Goal: Communication & Community: Answer question/provide support

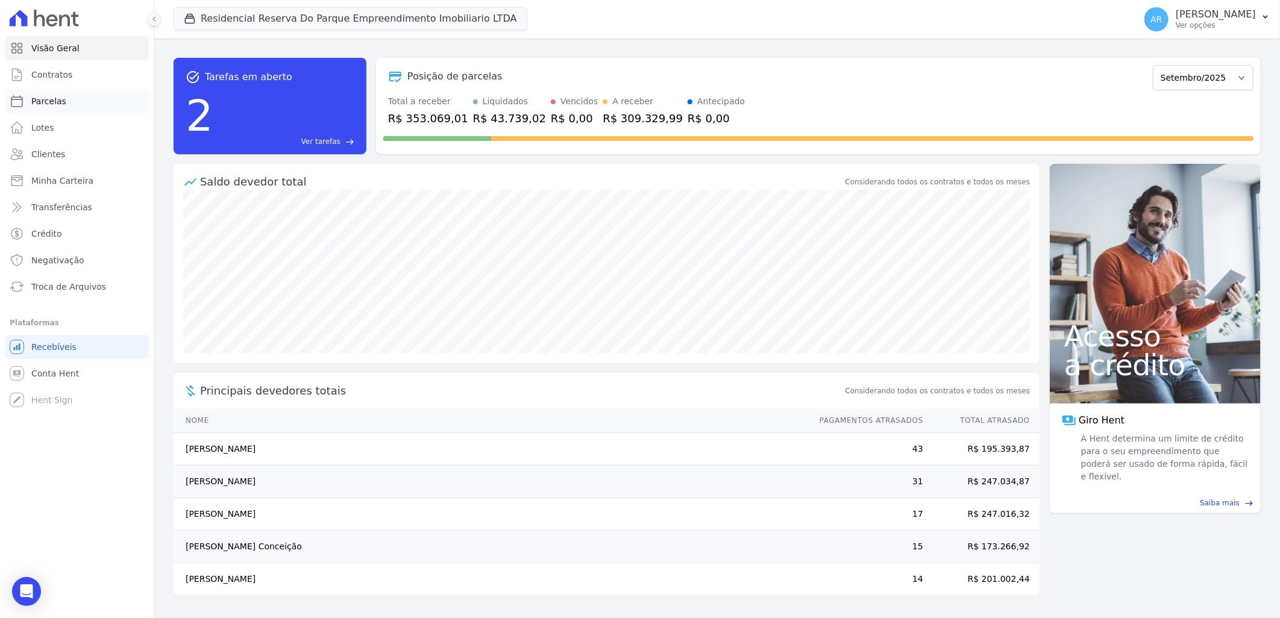
click at [67, 90] on link "Parcelas" at bounding box center [77, 101] width 144 height 24
select select
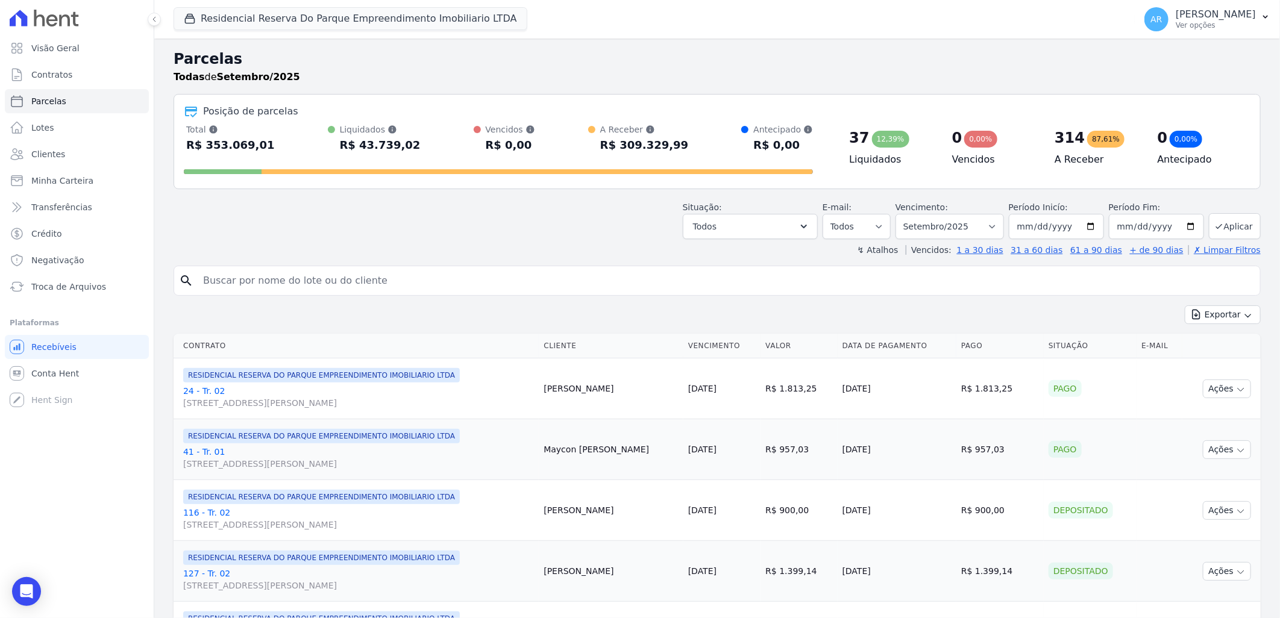
click at [374, 286] on input "search" at bounding box center [725, 281] width 1059 height 24
type input "marcu"
select select
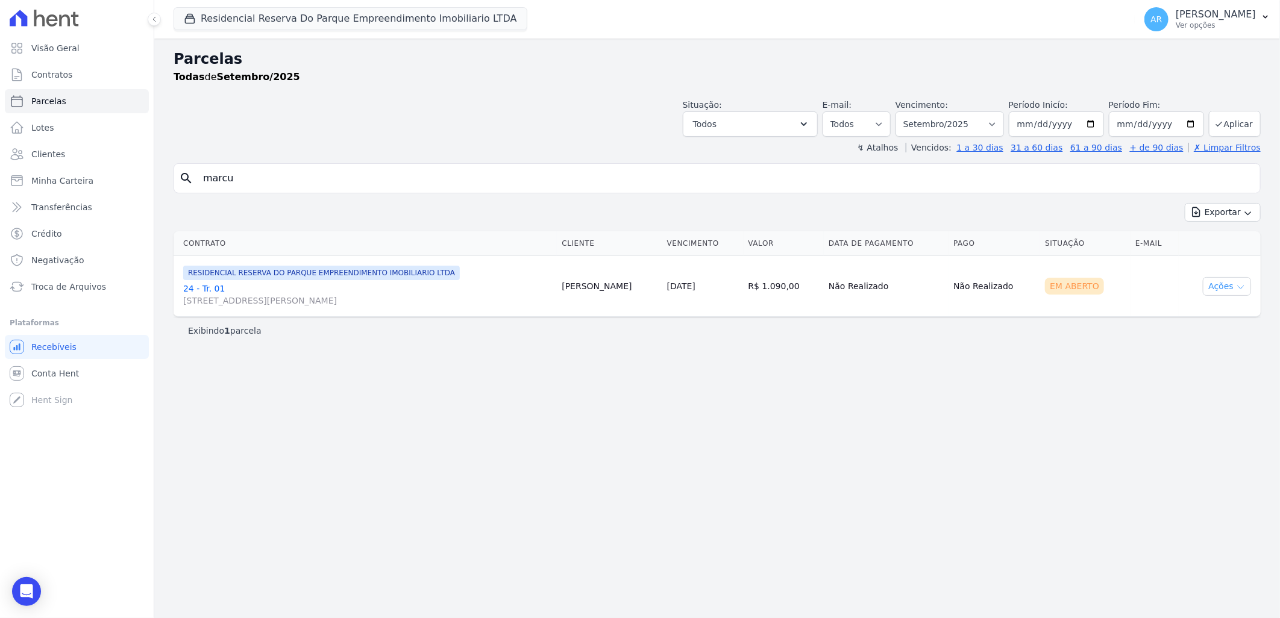
click at [1244, 287] on icon "button" at bounding box center [1241, 288] width 10 height 10
click at [1020, 299] on td "Não Realizado" at bounding box center [995, 286] width 92 height 61
click at [209, 284] on link "24 - Tr. 01 [STREET_ADDRESS][PERSON_NAME]" at bounding box center [367, 295] width 369 height 24
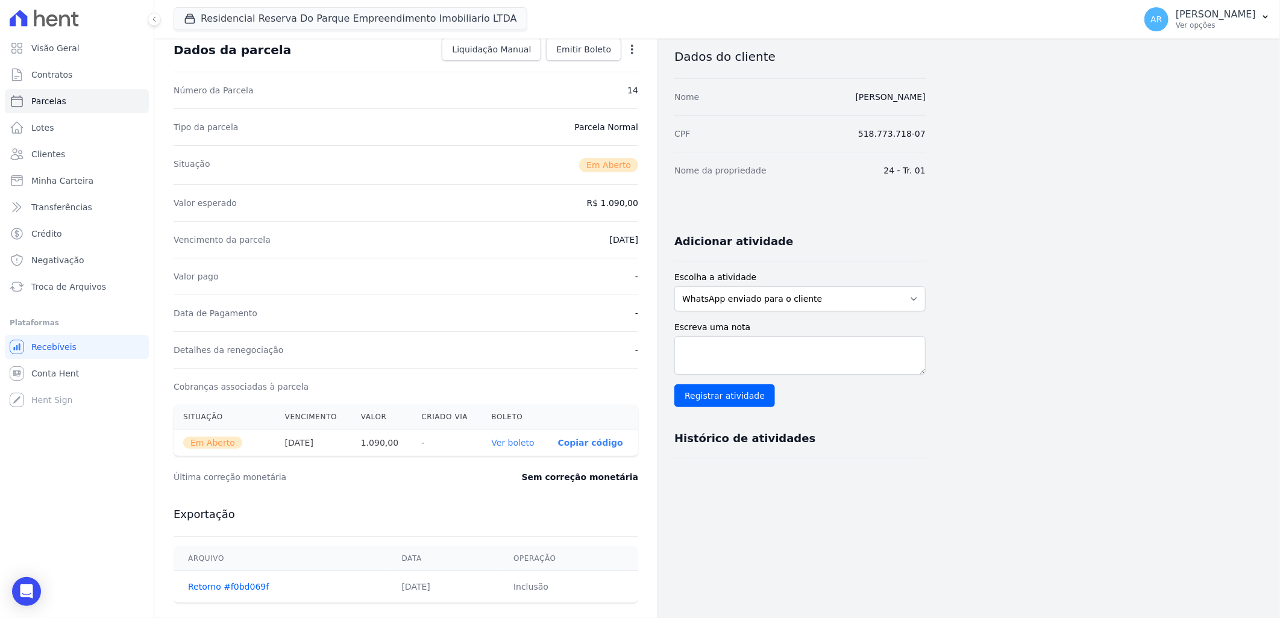
scroll to position [134, 0]
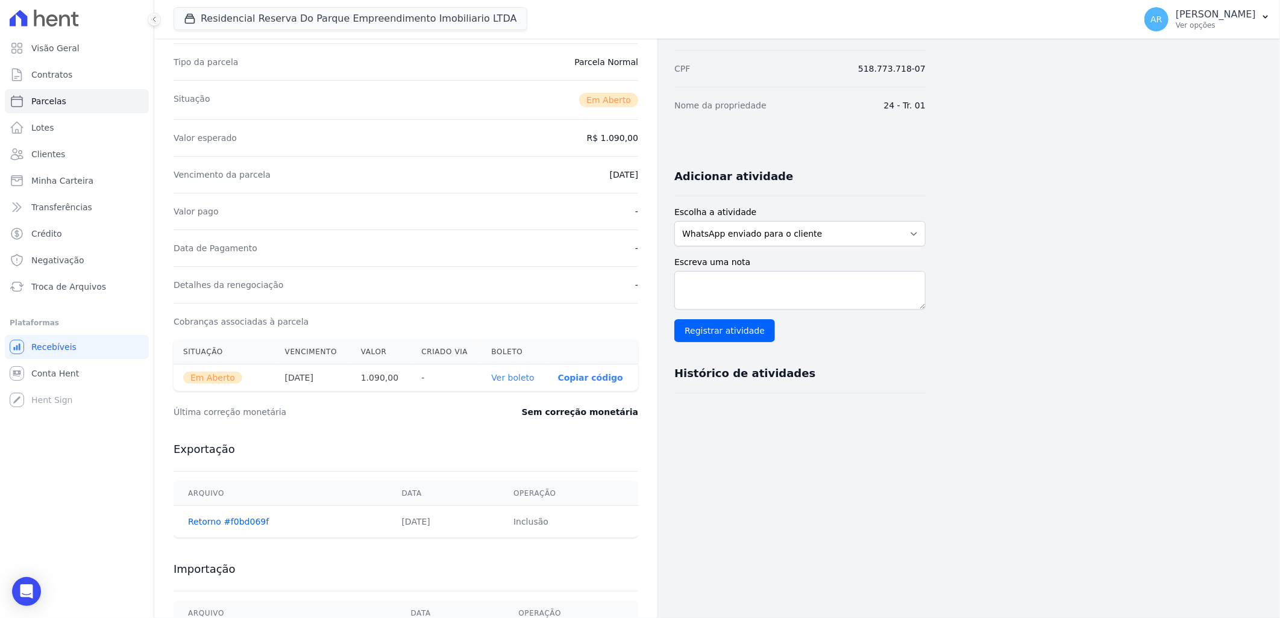
select select
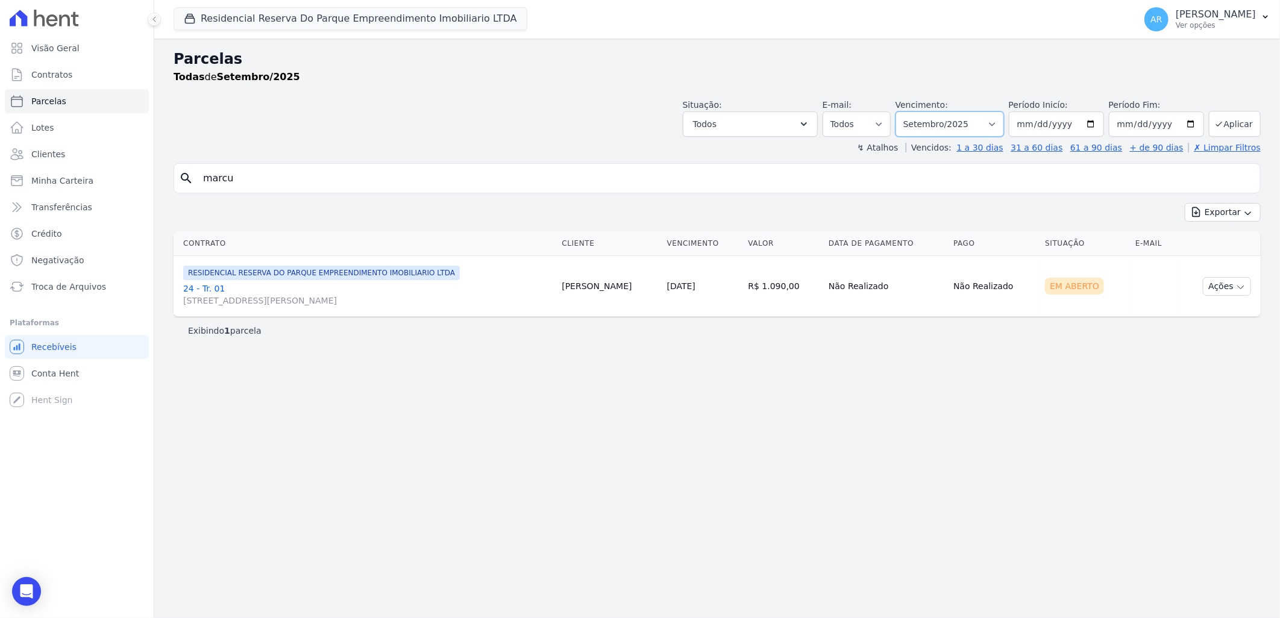
drag, startPoint x: 938, startPoint y: 134, endPoint x: 942, endPoint y: 130, distance: 6.4
click at [938, 134] on select "Filtrar por período ──────── Todos os meses Dezembro/2023 Janeiro/2024 Fevereir…" at bounding box center [949, 123] width 108 height 25
select select "08/2025"
click at [913, 111] on select "Filtrar por período ──────── Todos os meses Dezembro/2023 Janeiro/2024 Fevereir…" at bounding box center [949, 123] width 108 height 25
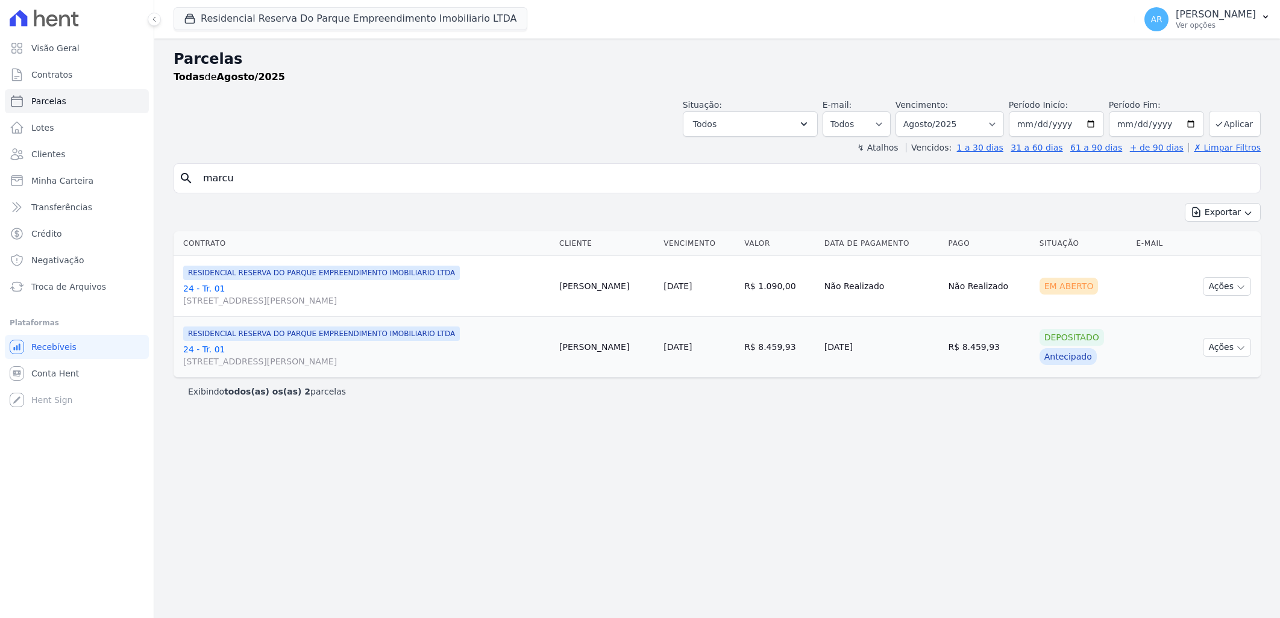
select select
click at [1221, 290] on button "Ações" at bounding box center [1227, 286] width 48 height 19
click at [204, 281] on div "RESIDENCIAL RESERVA DO PARQUE EMPREENDIMENTO IMOBILIARIO LTDA 24 - Tr. 01 [STRE…" at bounding box center [366, 286] width 366 height 41
click at [200, 284] on link "24 - Tr. 01 [STREET_ADDRESS][PERSON_NAME]" at bounding box center [366, 295] width 366 height 24
click at [204, 297] on span "[STREET_ADDRESS][PERSON_NAME]" at bounding box center [366, 301] width 366 height 12
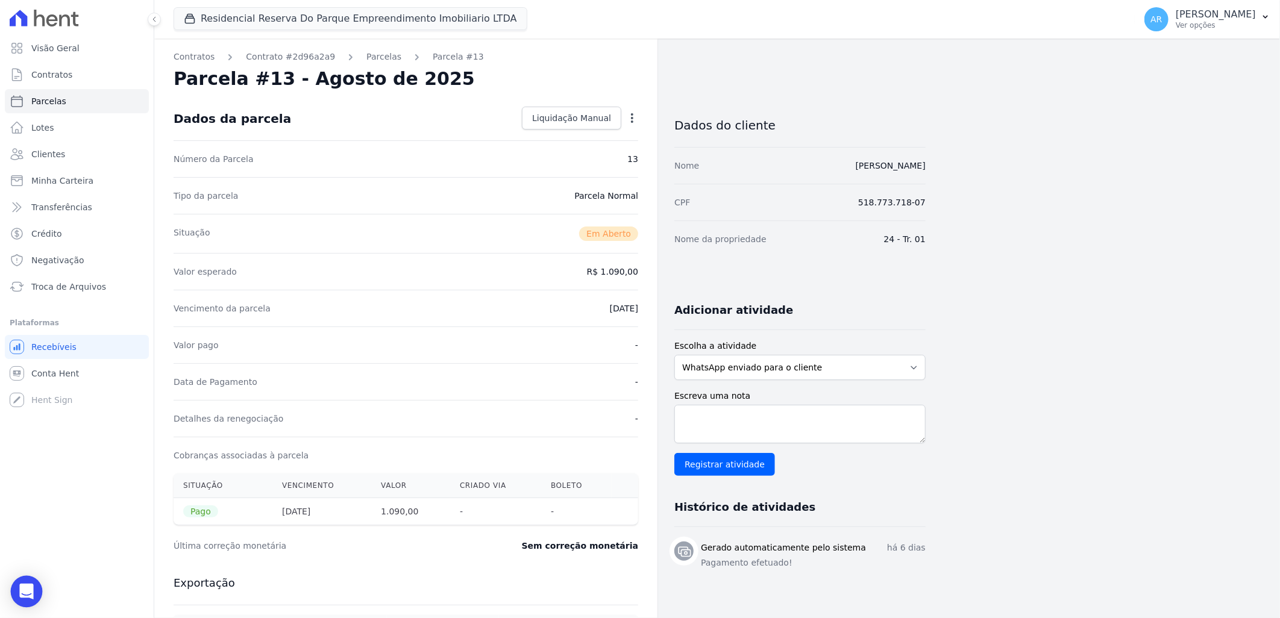
click at [30, 591] on icon "Open Intercom Messenger" at bounding box center [26, 592] width 14 height 16
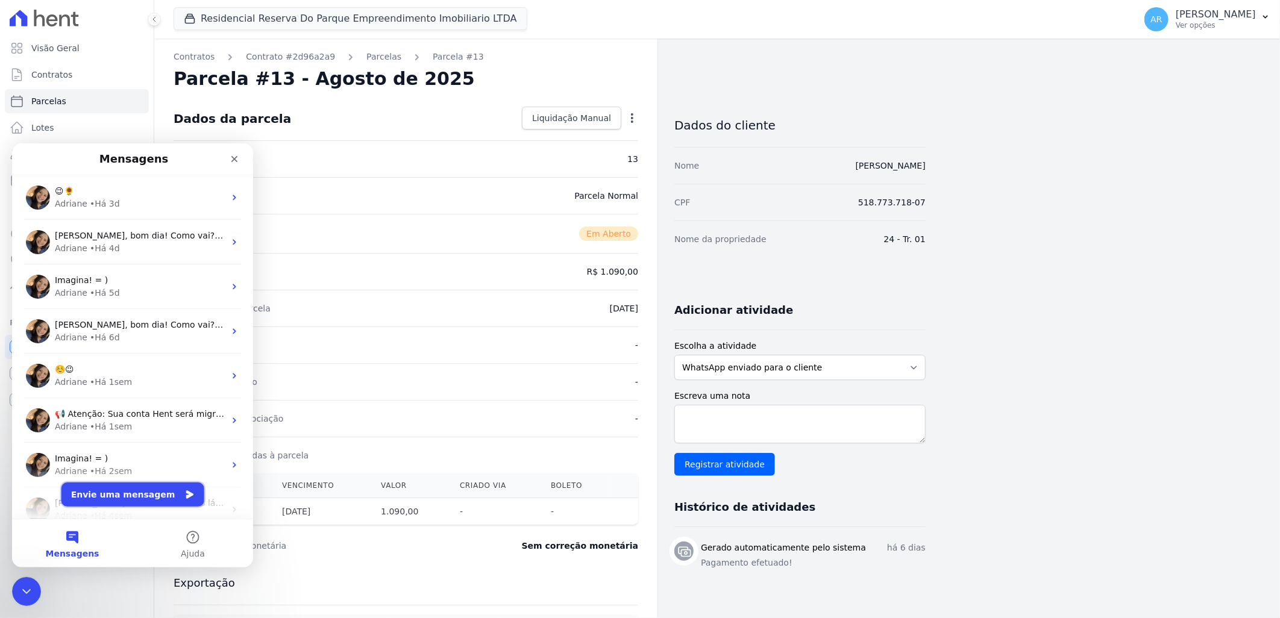
click at [107, 500] on button "Envie uma mensagem" at bounding box center [132, 494] width 143 height 24
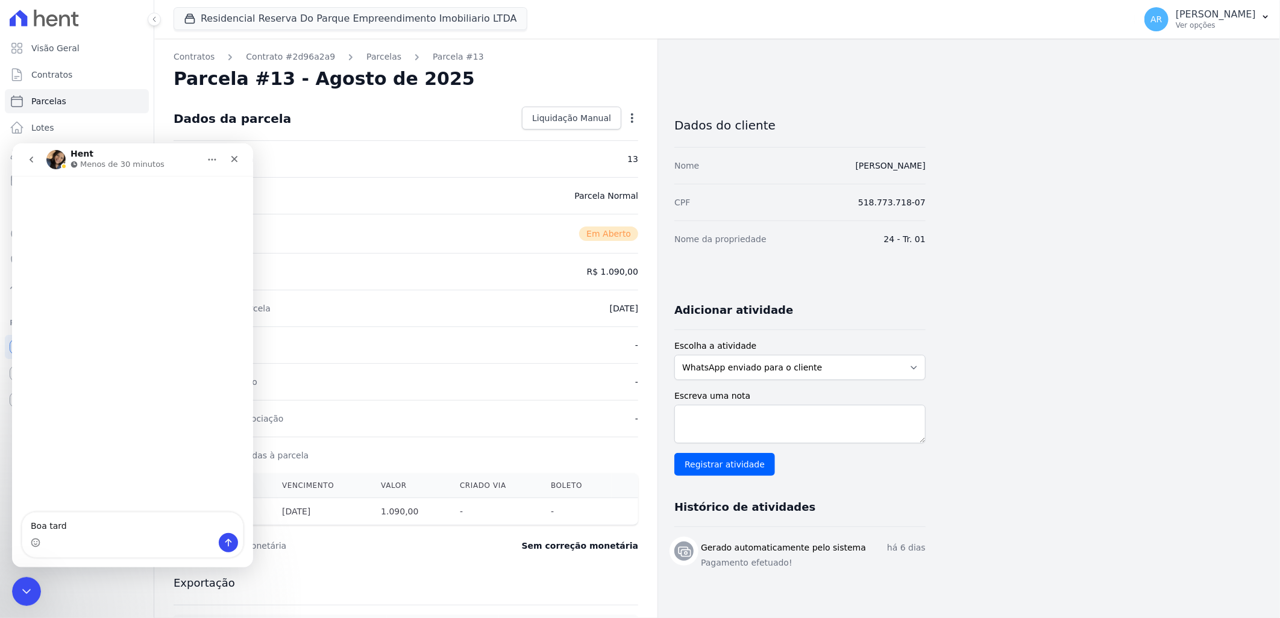
type textarea "Boa tarde"
type textarea "E"
type textarea "P"
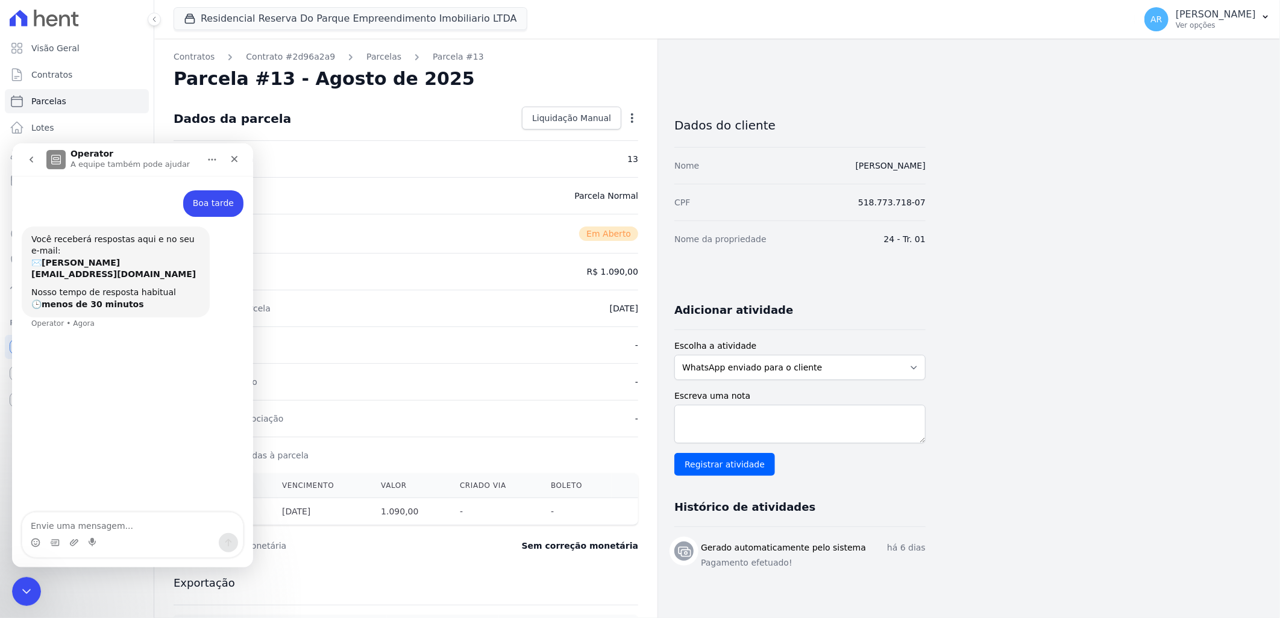
type textarea "E"
type textarea "Cliente [PERSON_NAME] foi cobrado e informou que realizou o pagamento"
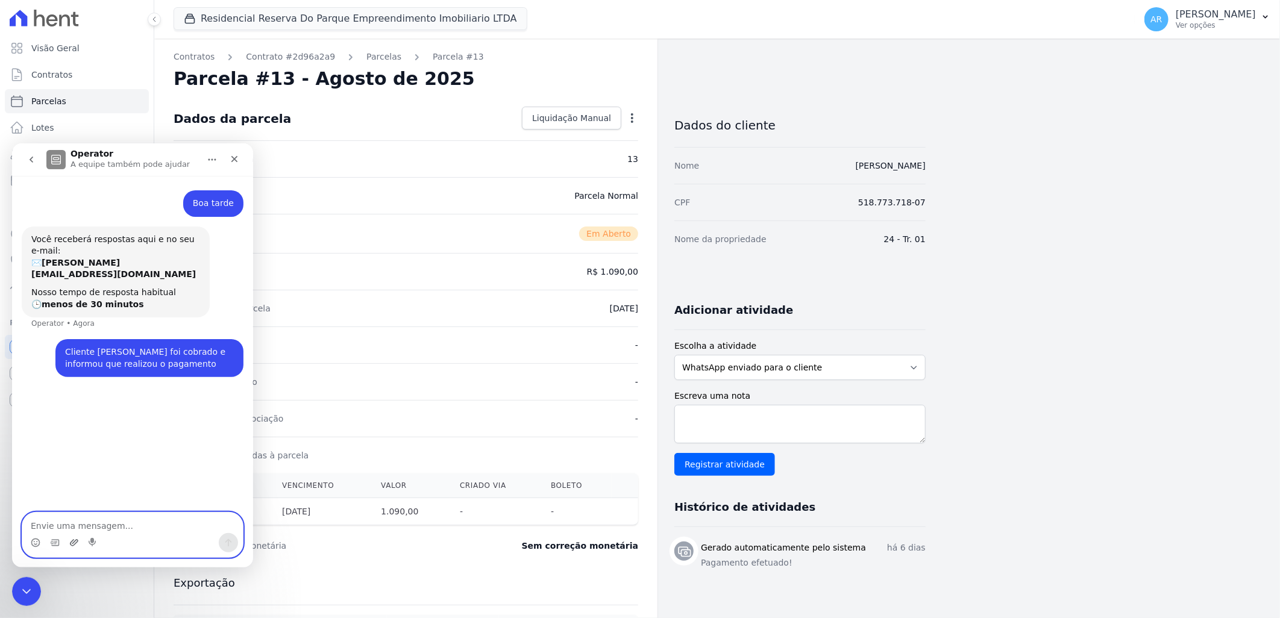
click at [71, 544] on icon "Upload do anexo" at bounding box center [74, 542] width 8 height 7
click at [117, 522] on textarea "Envie uma mensagem..." at bounding box center [132, 522] width 221 height 20
paste textarea "J"
type textarea "[PERSON_NAME]"
click at [70, 542] on icon "Upload do anexo" at bounding box center [74, 543] width 10 height 10
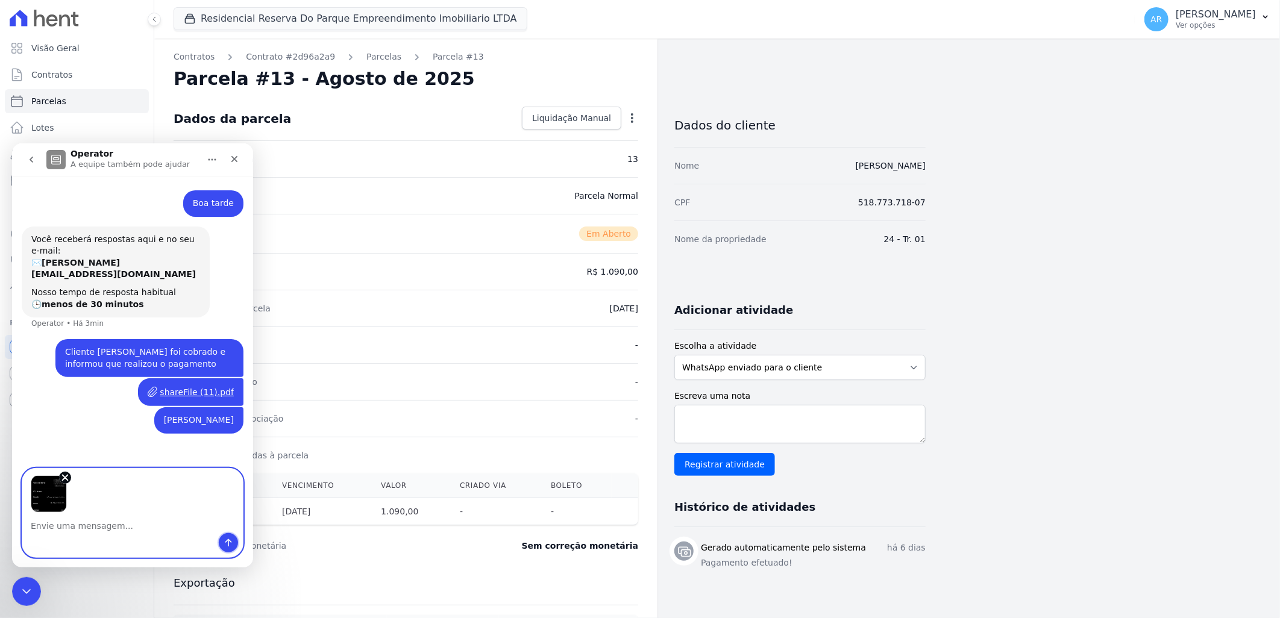
click at [225, 542] on icon "Enviar uma mensagem" at bounding box center [229, 543] width 10 height 10
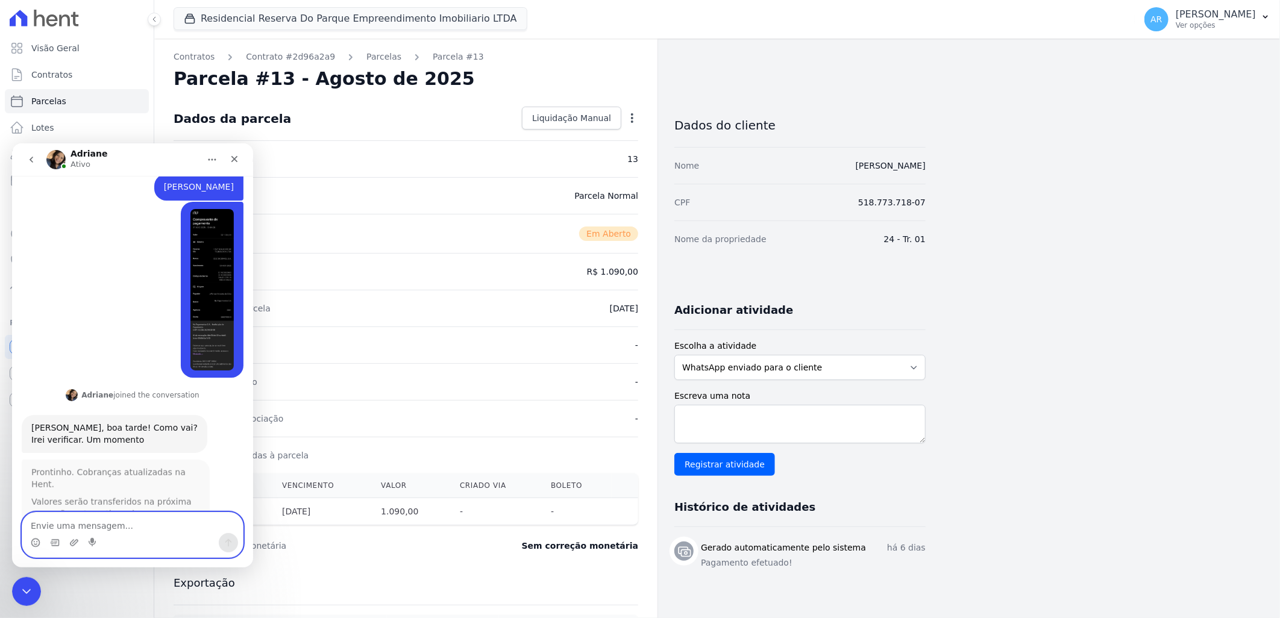
scroll to position [232, 0]
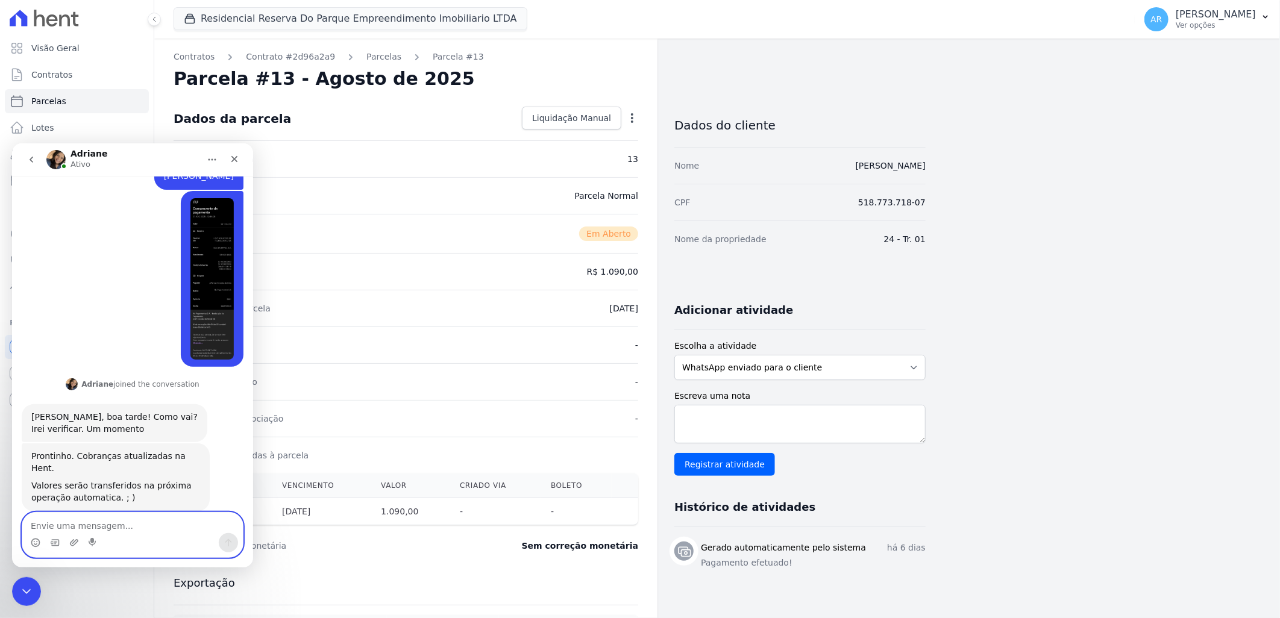
click at [105, 531] on textarea "Envie uma mensagem..." at bounding box center [132, 522] width 221 height 20
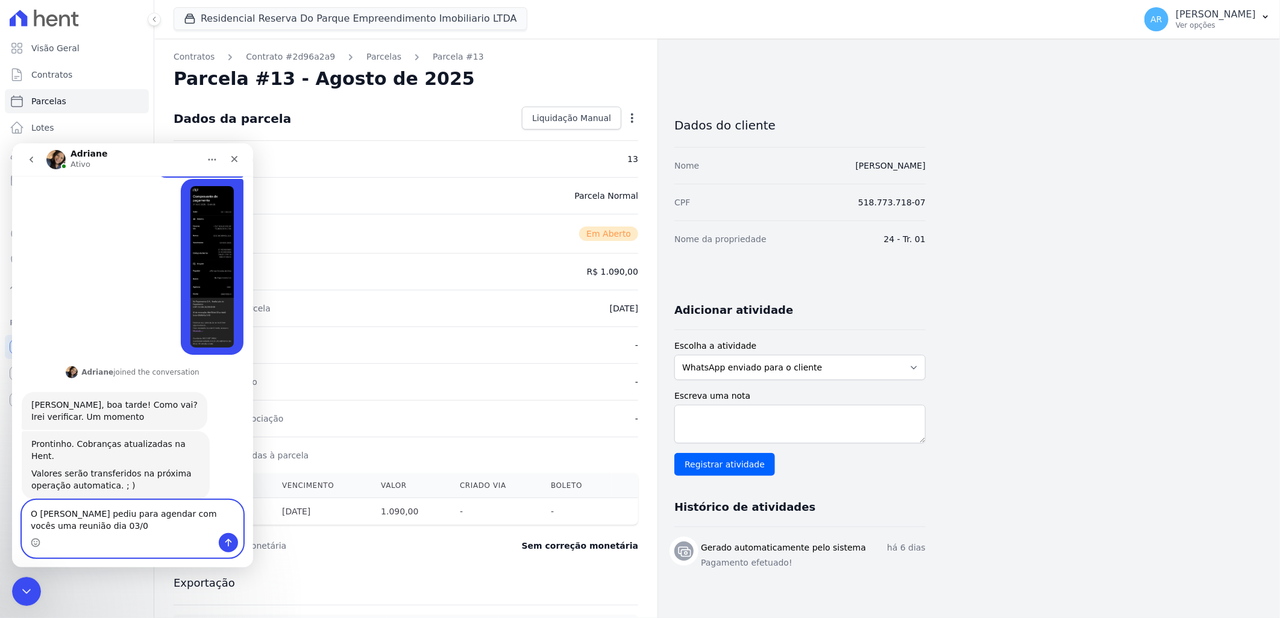
type textarea "O [PERSON_NAME] pediu para agendar com vocês uma reunião dia 03/09"
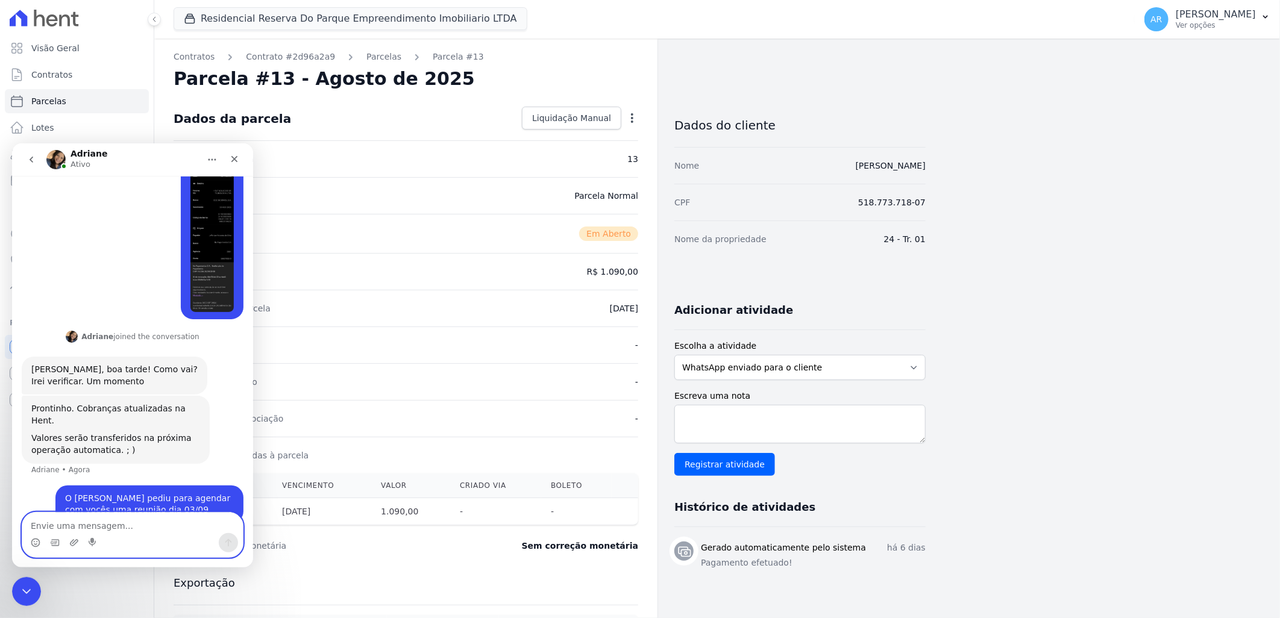
scroll to position [279, 0]
type textarea "é possível ?"
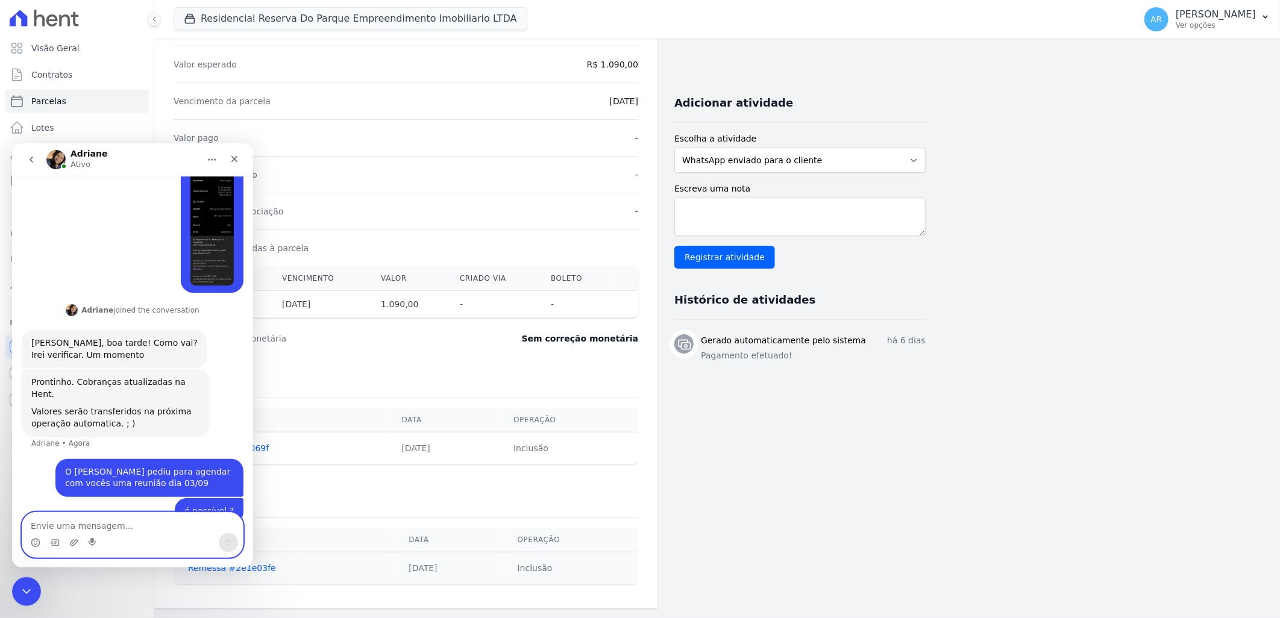
scroll to position [208, 0]
click at [99, 161] on div "[PERSON_NAME]" at bounding box center [89, 159] width 37 height 21
click at [226, 155] on div "Fechar" at bounding box center [235, 159] width 22 height 22
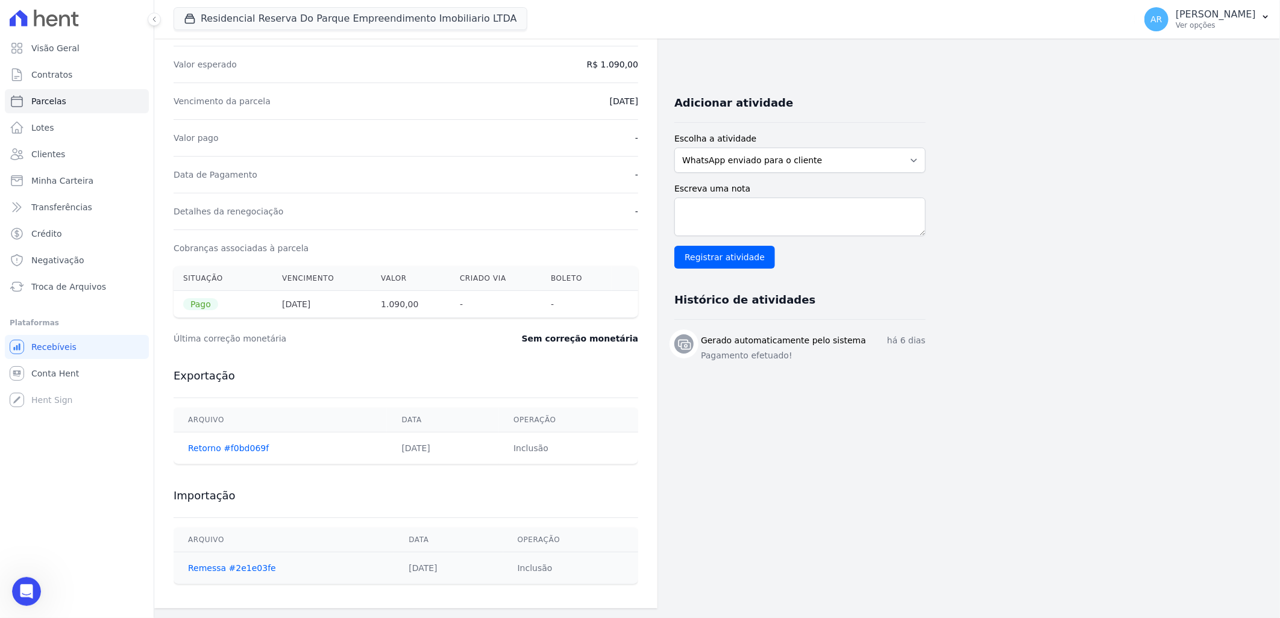
scroll to position [307, 0]
click at [68, 345] on span "Recebíveis" at bounding box center [53, 347] width 45 height 12
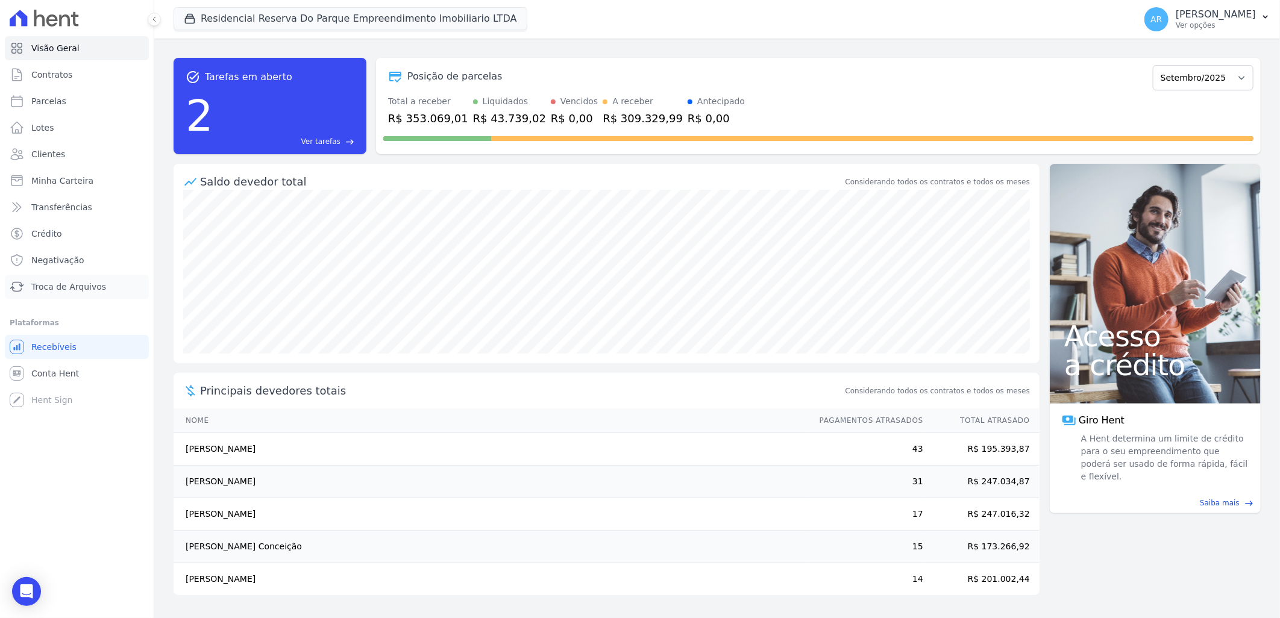
click at [75, 286] on span "Troca de Arquivos" at bounding box center [68, 287] width 75 height 12
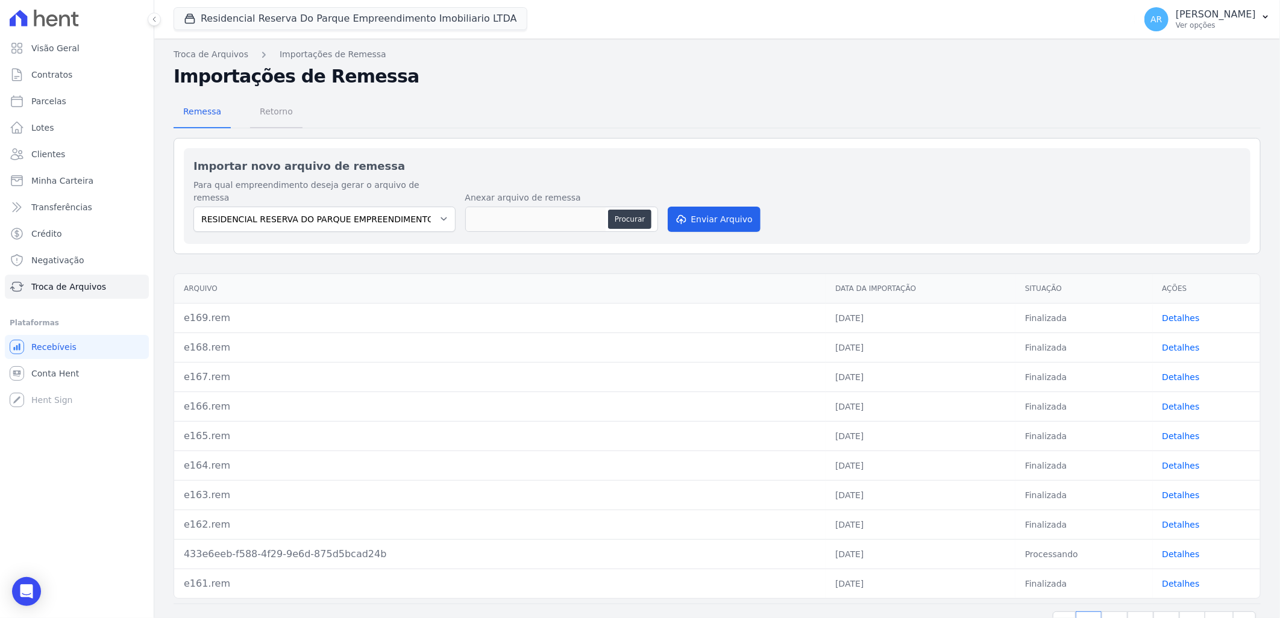
click at [275, 112] on span "Retorno" at bounding box center [276, 111] width 48 height 24
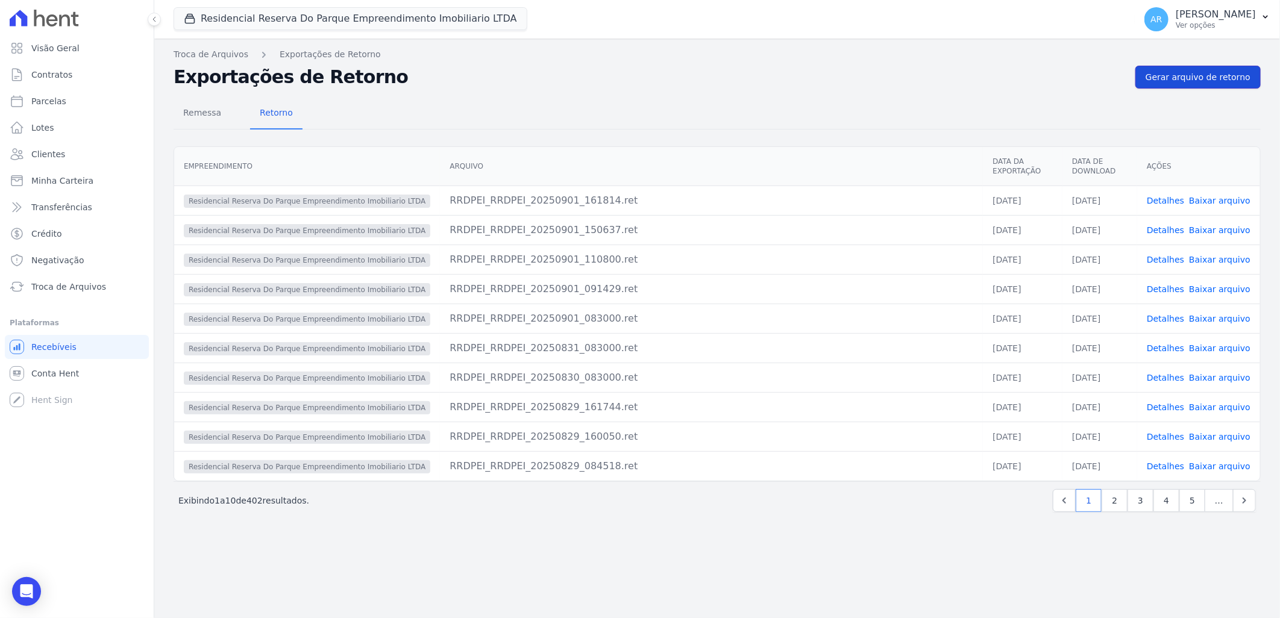
click at [1206, 83] on span "Gerar arquivo de retorno" at bounding box center [1198, 77] width 105 height 12
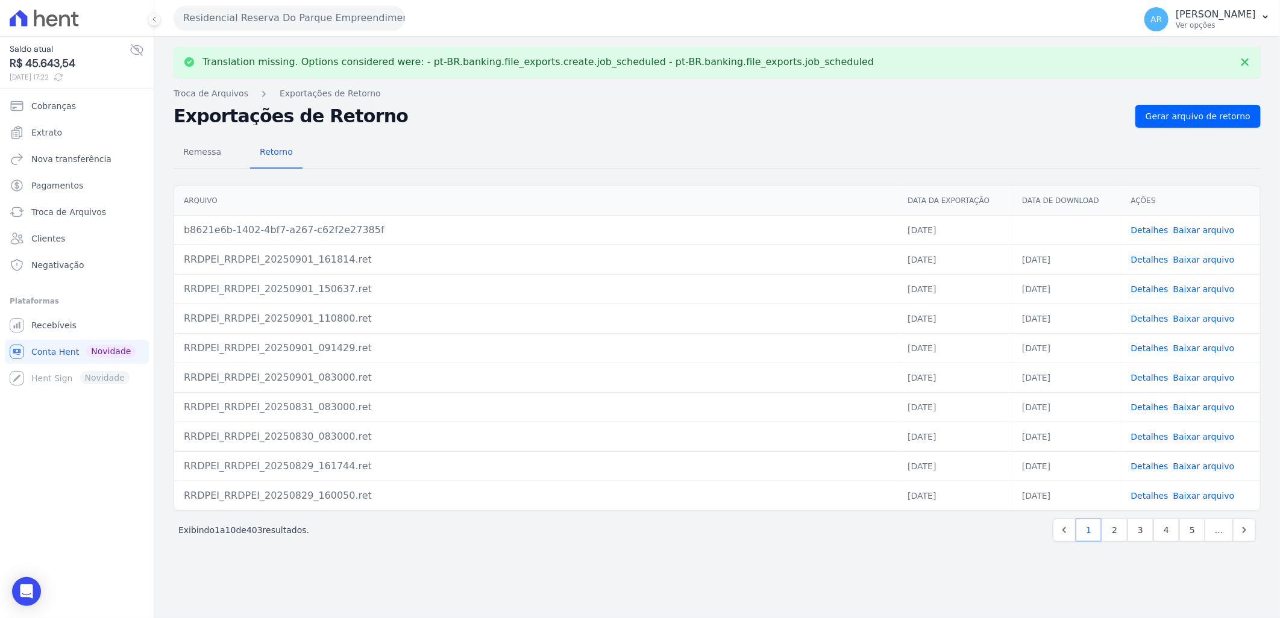
click at [1206, 231] on link "Baixar arquivo" at bounding box center [1203, 230] width 61 height 10
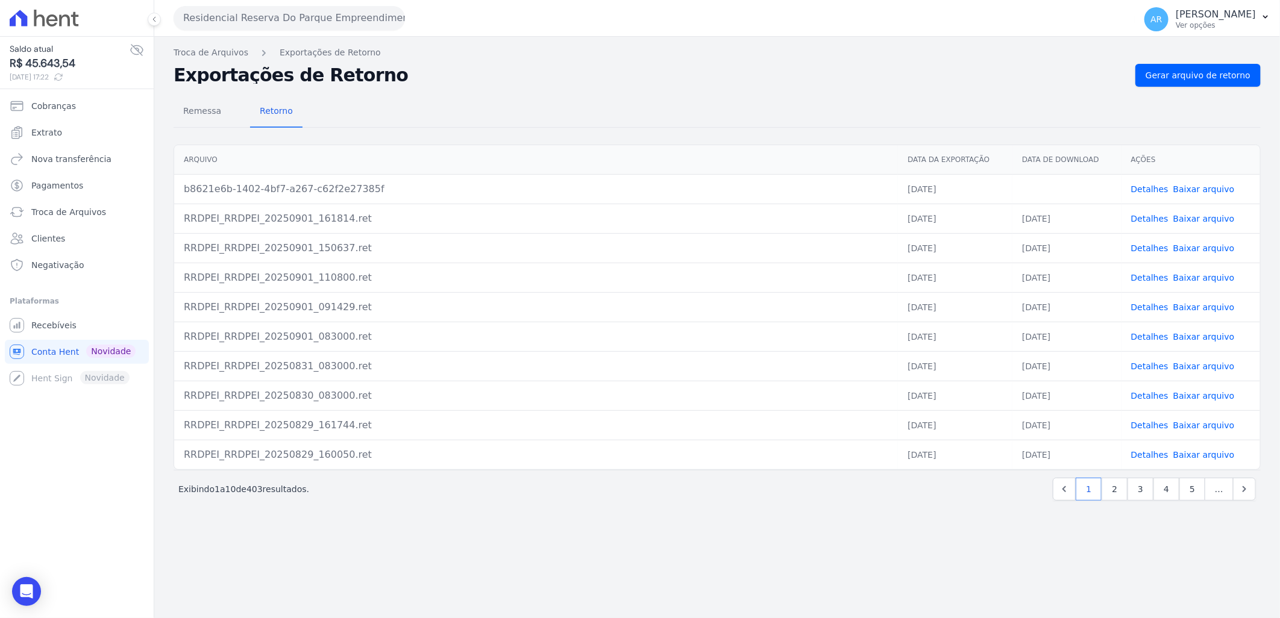
click at [63, 76] on link at bounding box center [56, 77] width 14 height 10
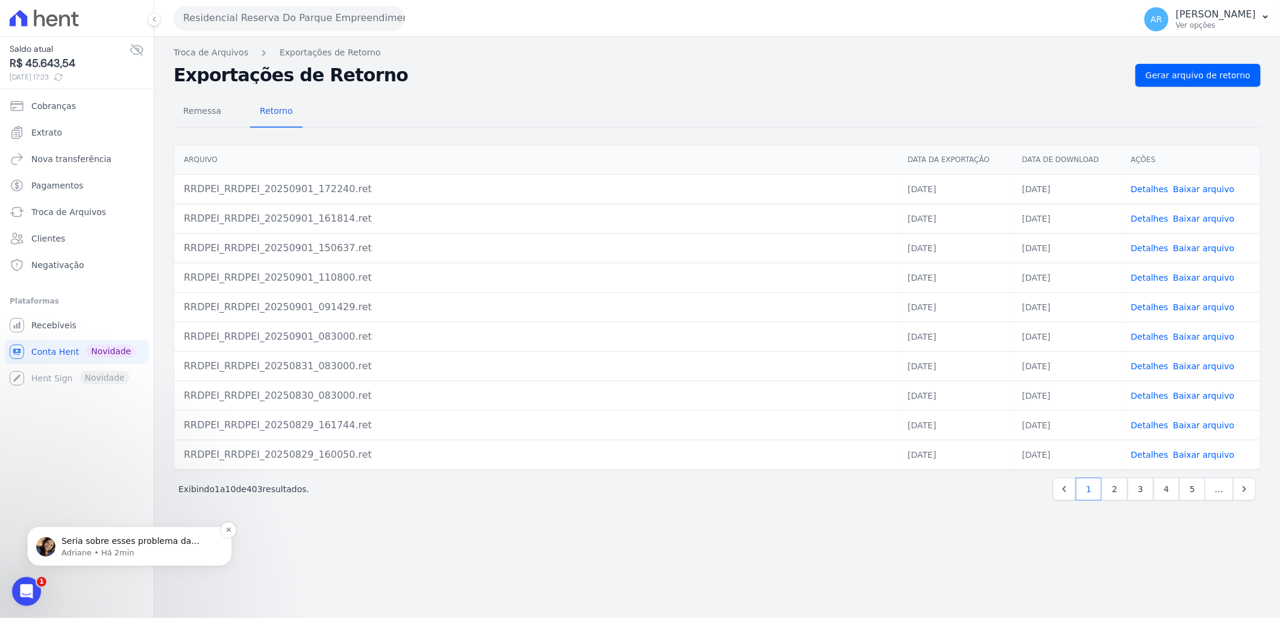
click at [135, 563] on div "Seria sobre esses problema da atualização ou migração da conta Arke? Adriane • …" at bounding box center [129, 546] width 205 height 40
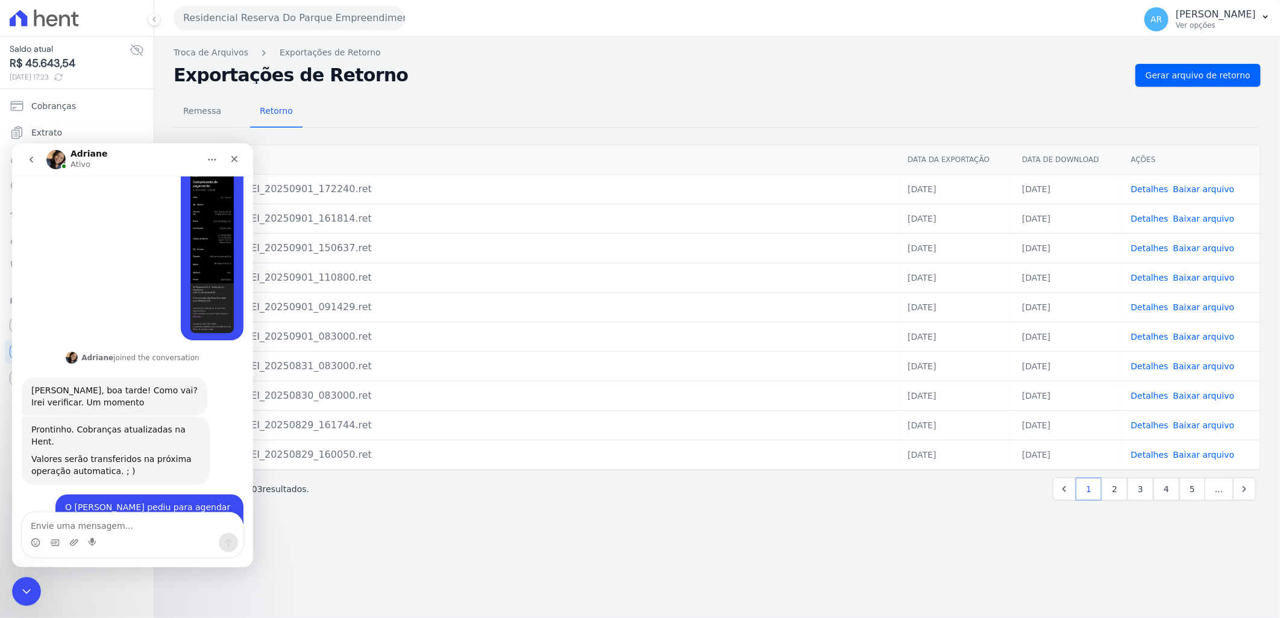
scroll to position [375, 0]
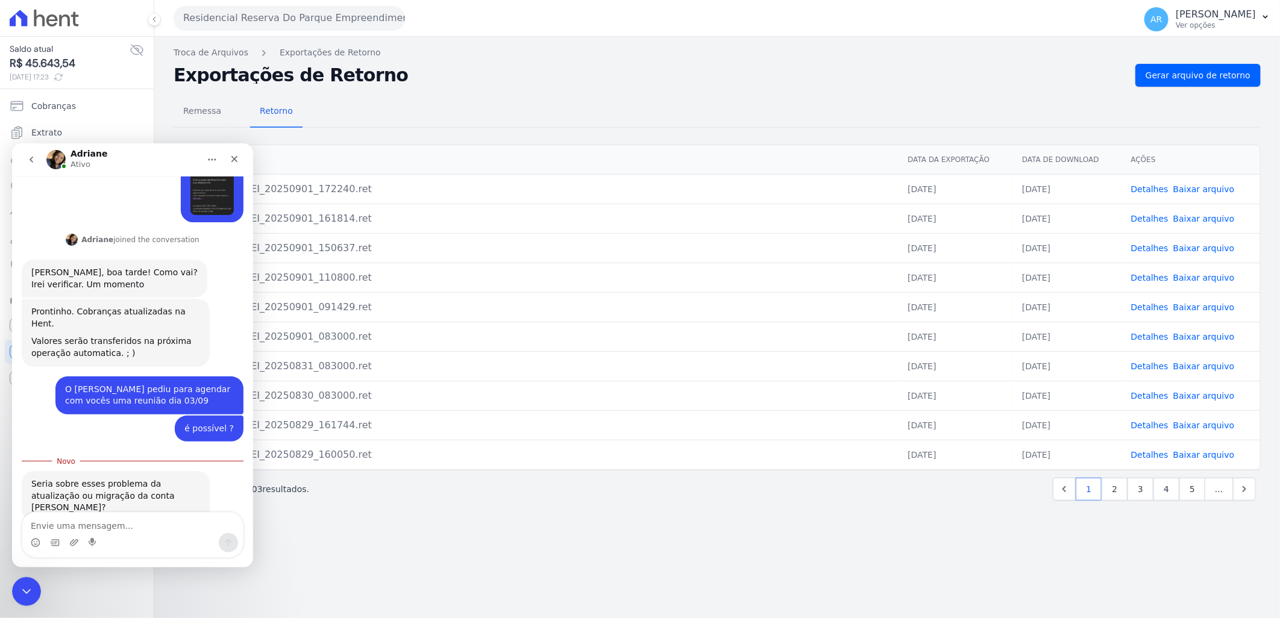
click at [100, 526] on textarea "Envie uma mensagem..." at bounding box center [132, 522] width 221 height 20
type textarea "N"
type textarea "A"
type textarea "Atualizações"
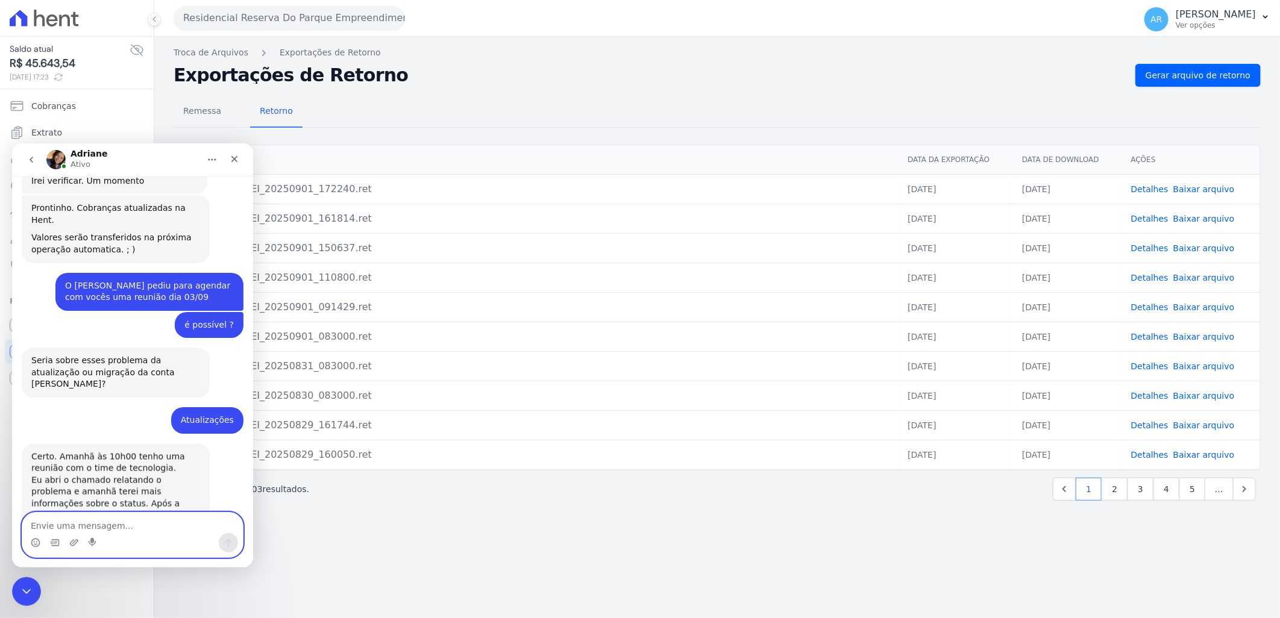
scroll to position [486, 0]
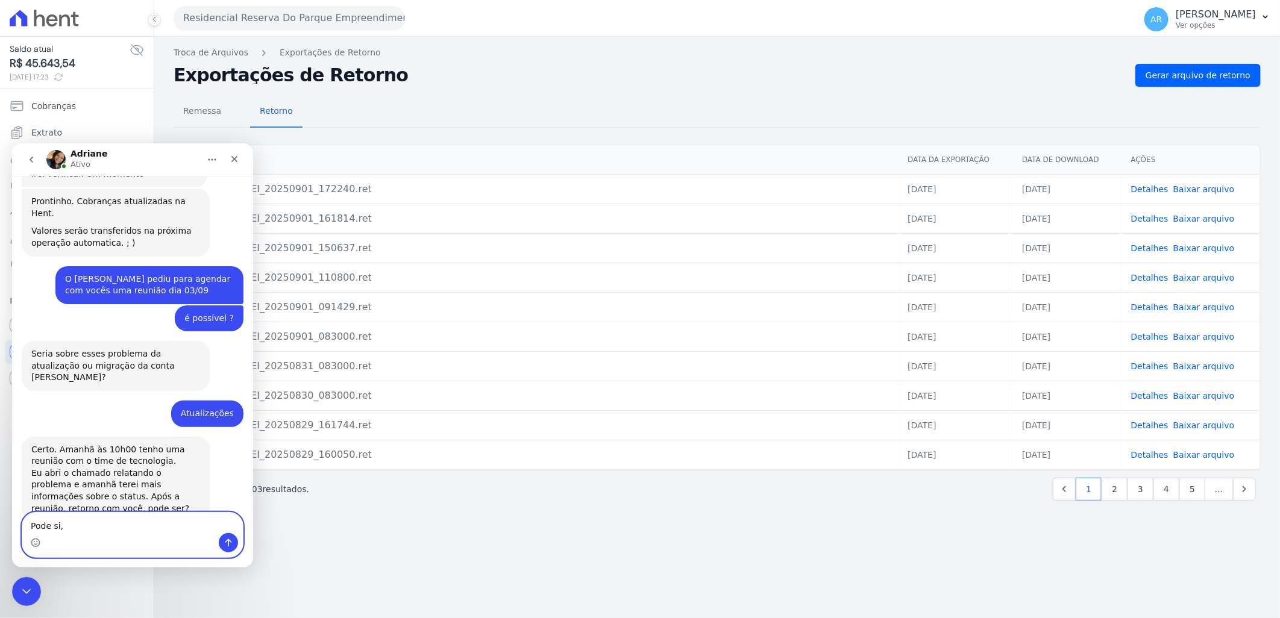
type textarea "Pode si,"
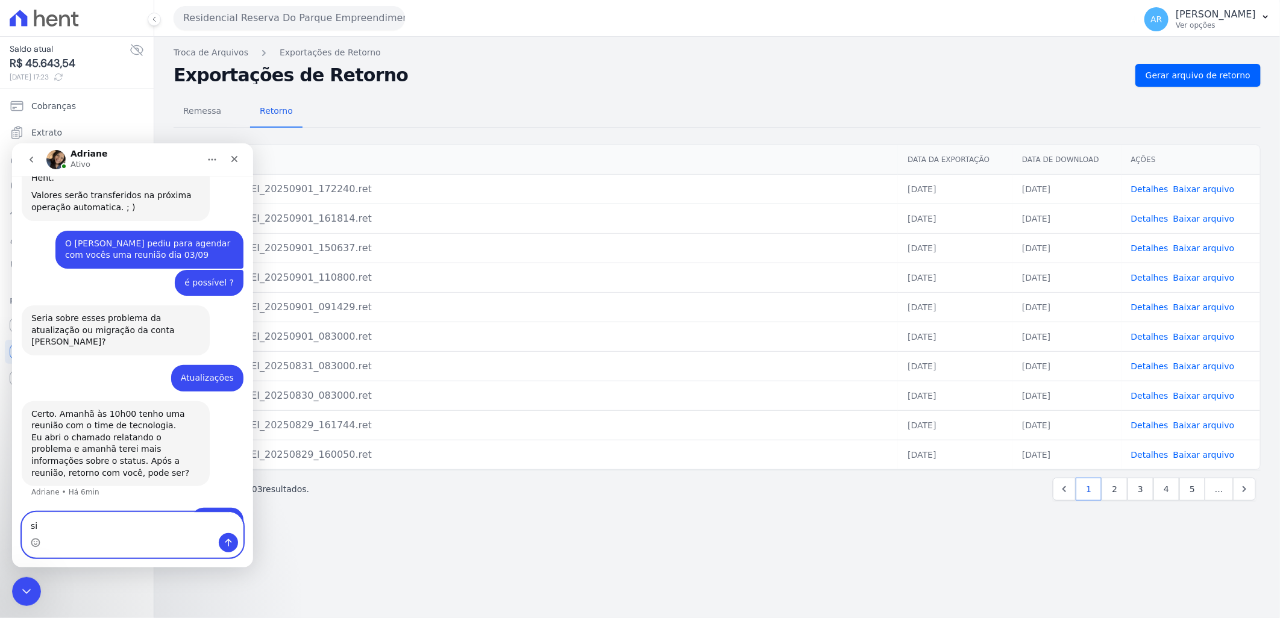
type textarea "sim"
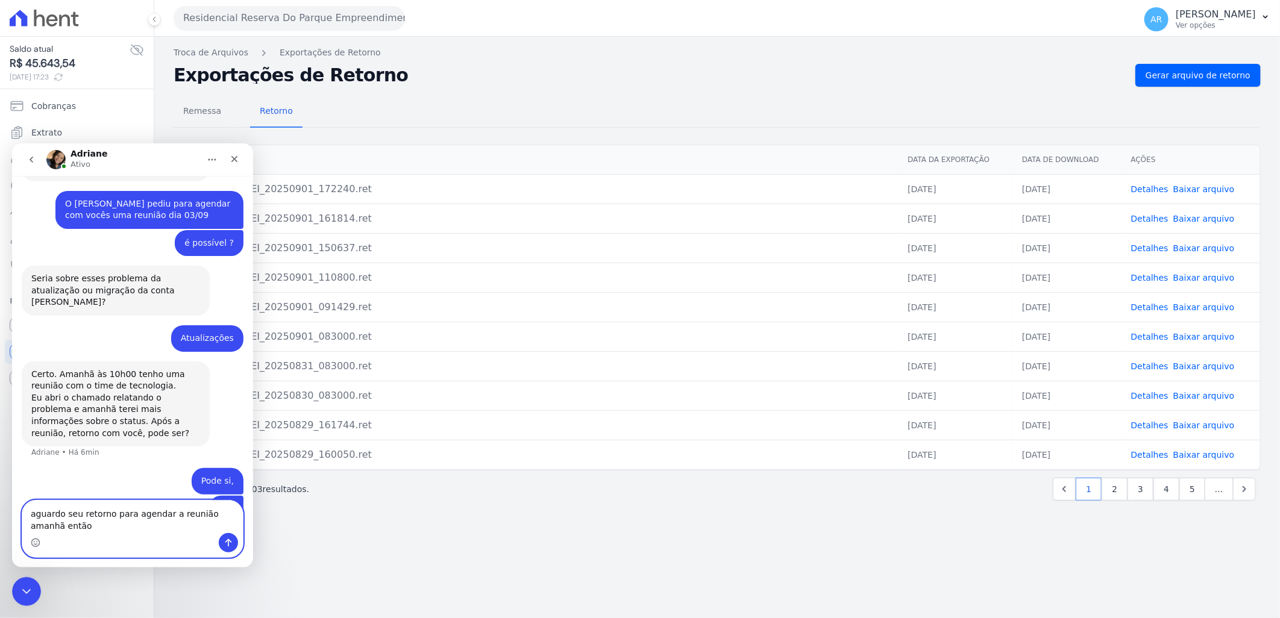
type textarea "aguardo seu retorno para agendar a reunião amanhã então"
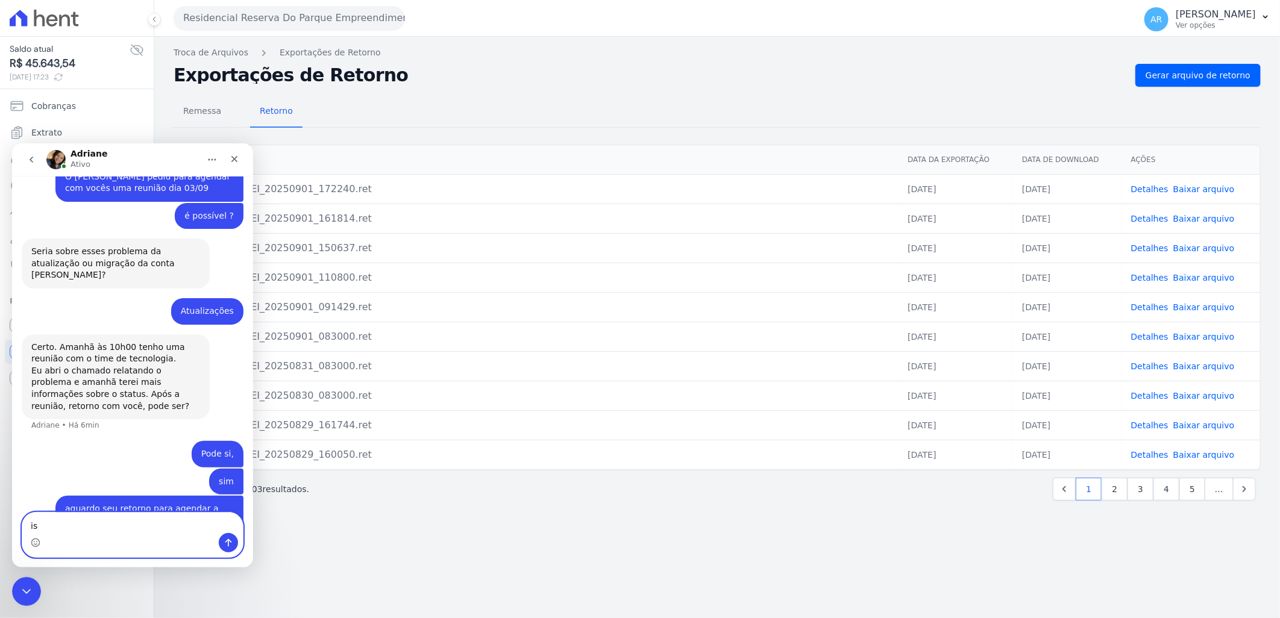
scroll to position [588, 0]
type textarea "i"
type textarea "é bem urgente"
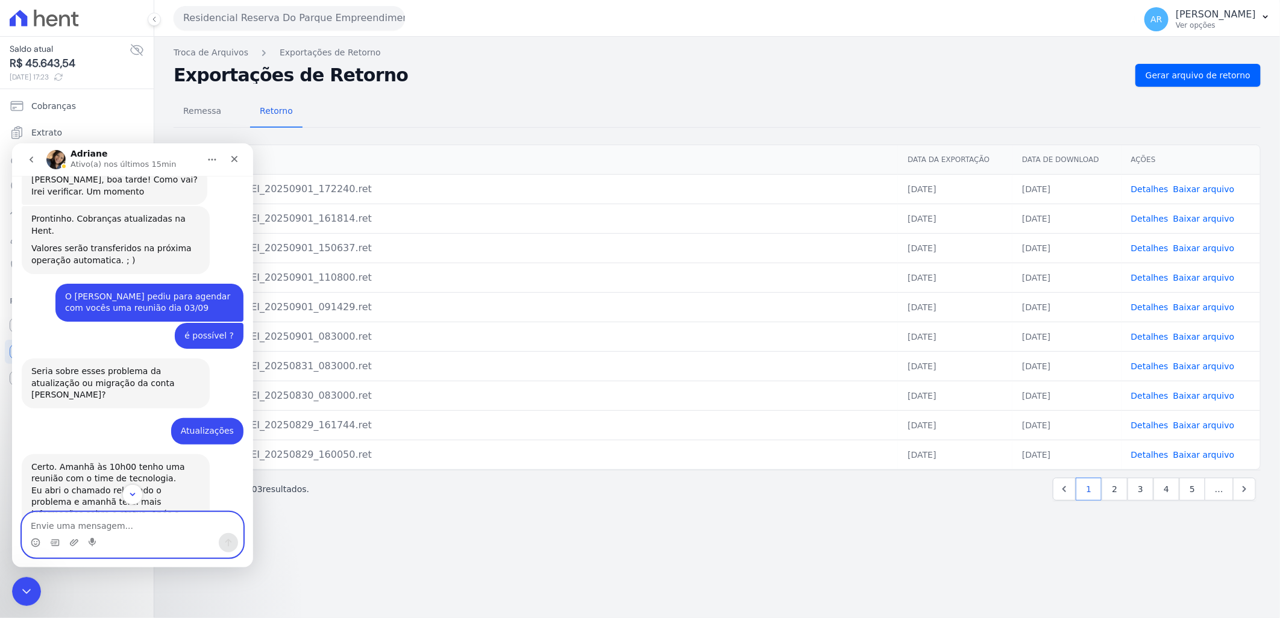
scroll to position [615, 0]
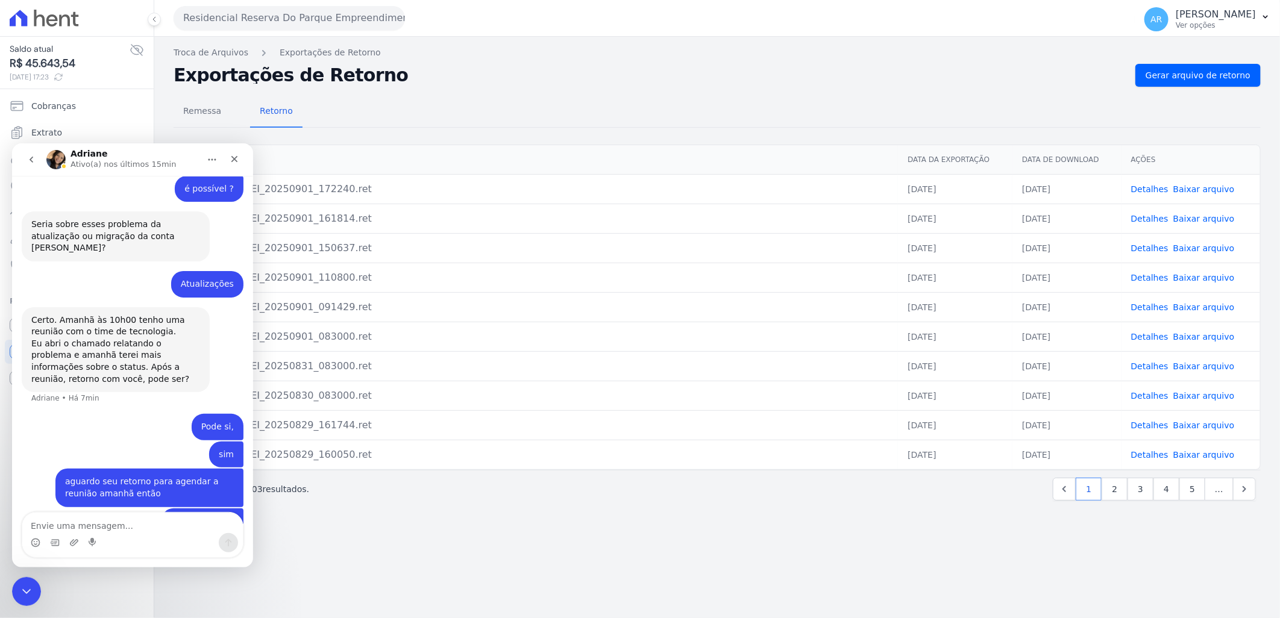
click at [886, 575] on div "Troca de Arquivos Exportações de Retorno Exportações de Retorno Gerar arquivo d…" at bounding box center [717, 328] width 1126 height 582
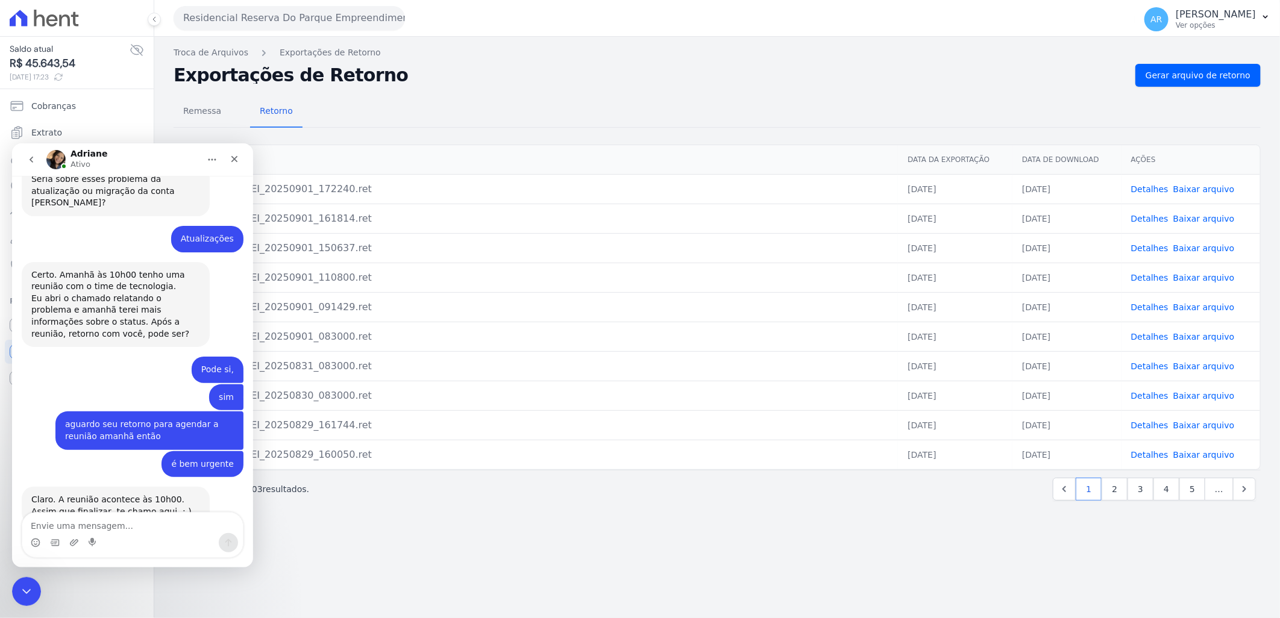
scroll to position [663, 0]
